Goal: Find specific page/section: Find specific page/section

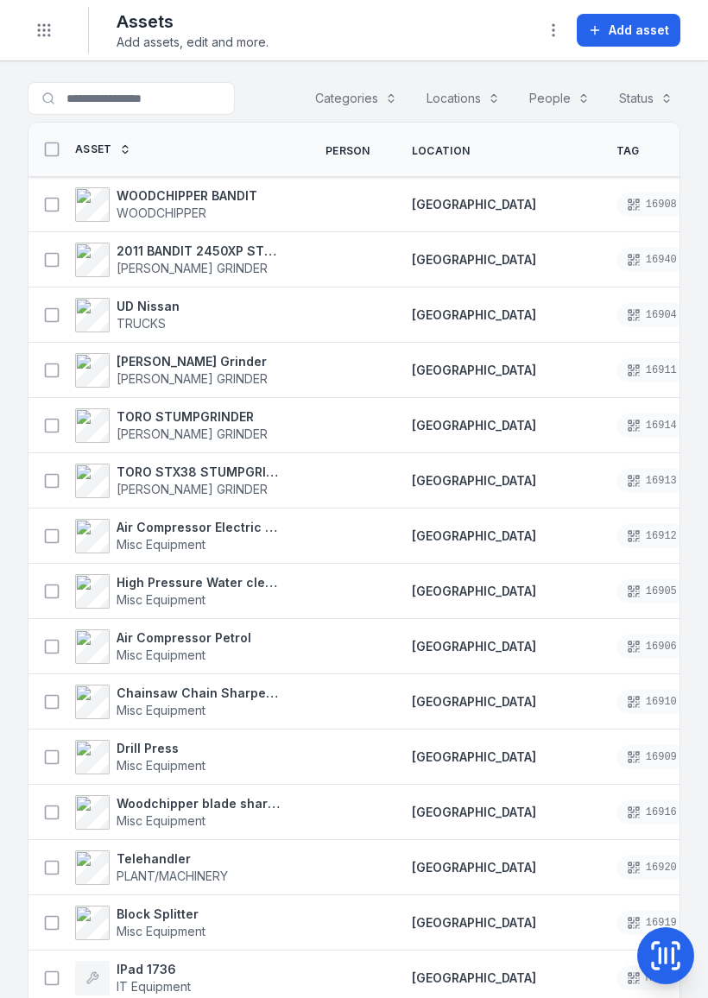
click at [45, 28] on icon "Toggle navigation" at bounding box center [43, 30] width 17 height 17
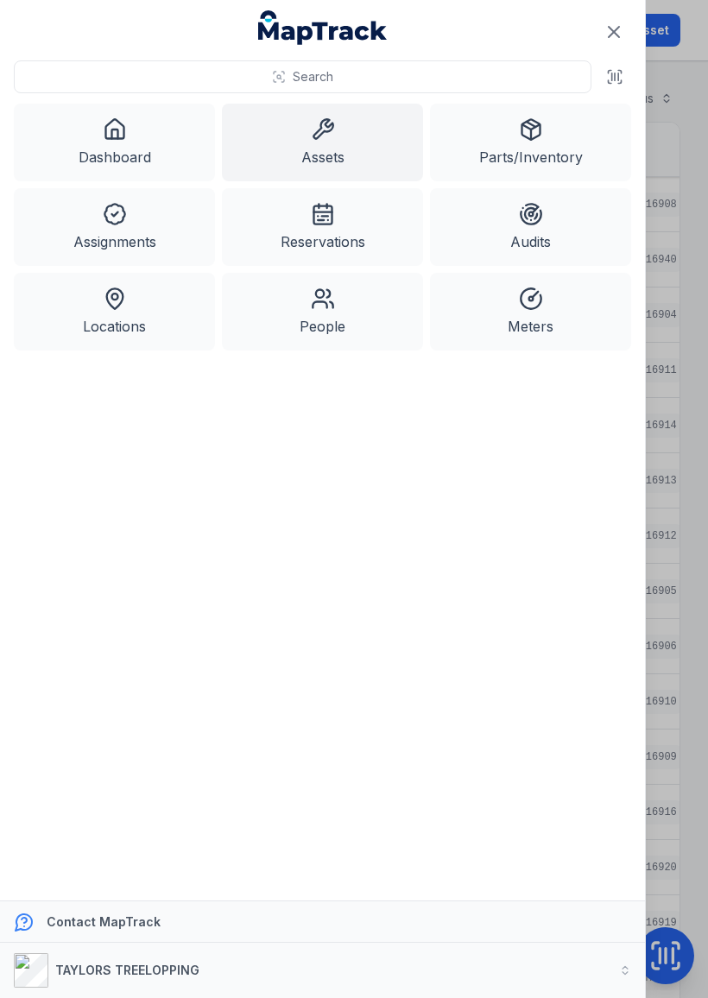
click at [116, 143] on link "Dashboard" at bounding box center [114, 143] width 201 height 78
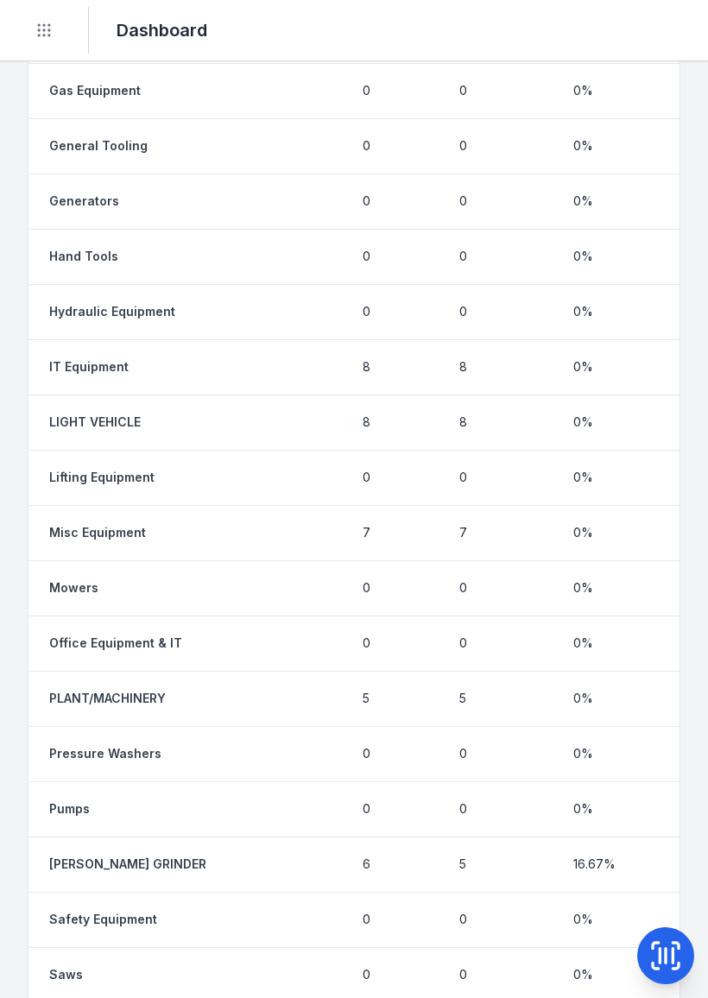
click at [673, 958] on icon at bounding box center [673, 956] width 0 height 15
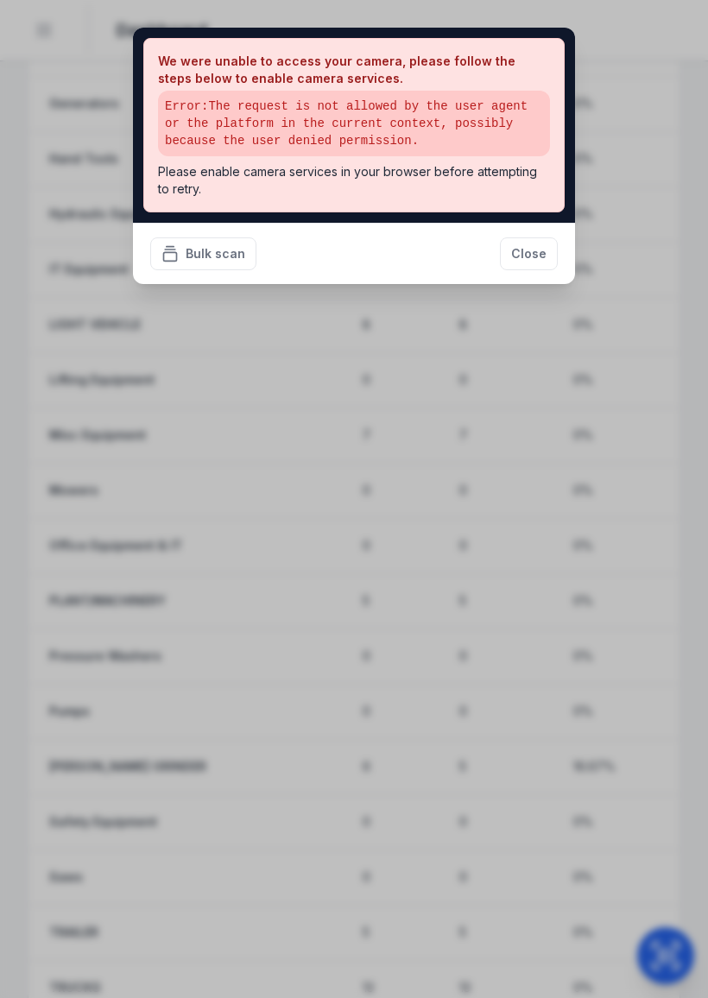
scroll to position [1920, 0]
click at [532, 251] on button "Close" at bounding box center [529, 254] width 58 height 33
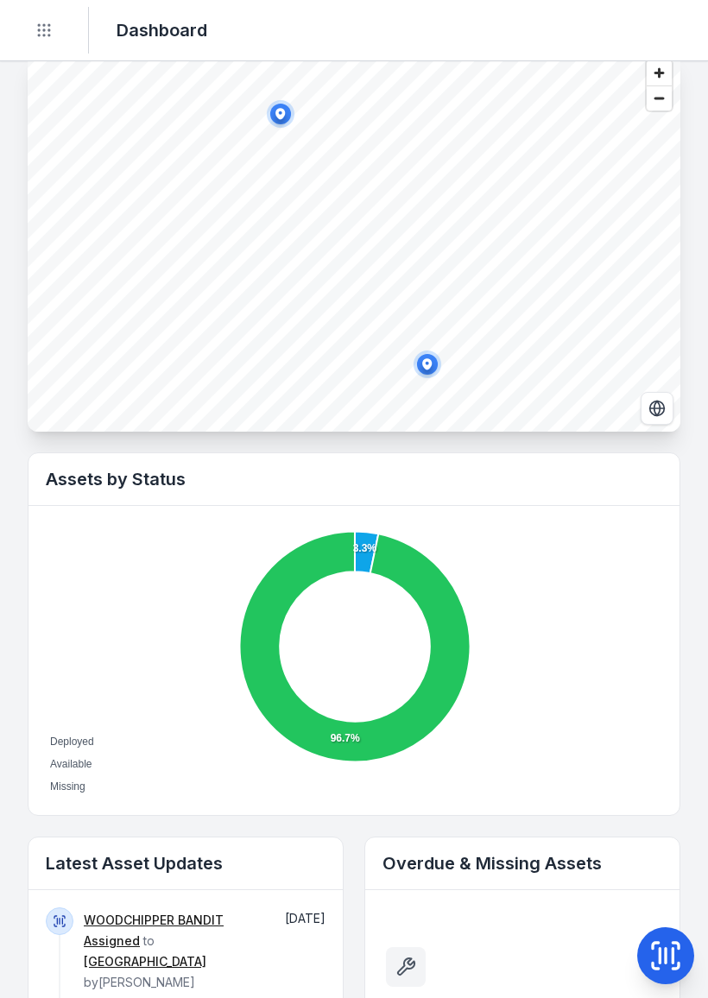
scroll to position [200, 0]
